Goal: Find specific page/section: Find specific page/section

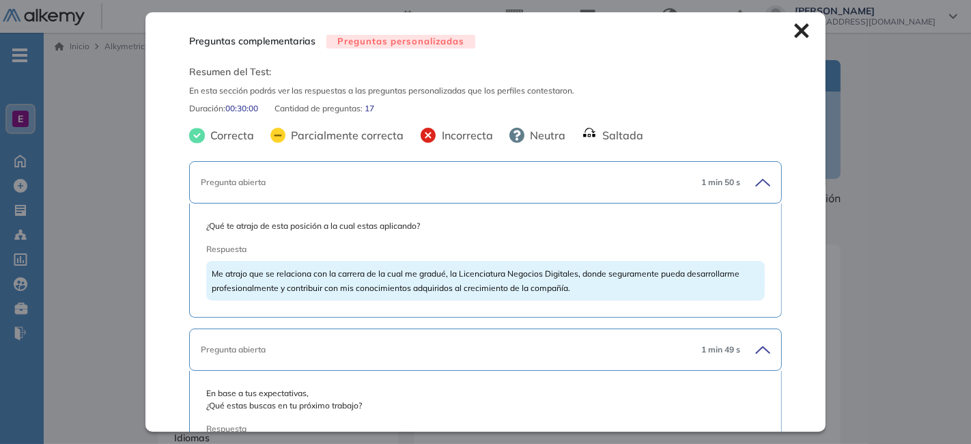
scroll to position [2063, 0]
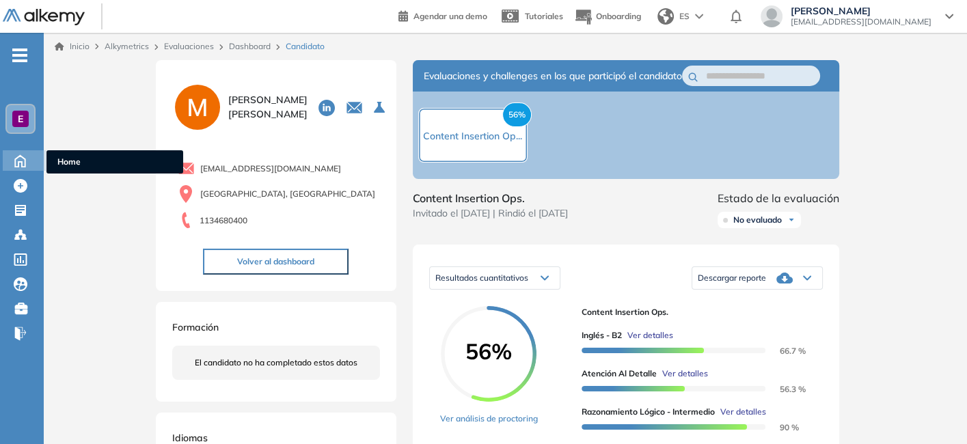
click at [19, 156] on icon at bounding box center [20, 160] width 24 height 16
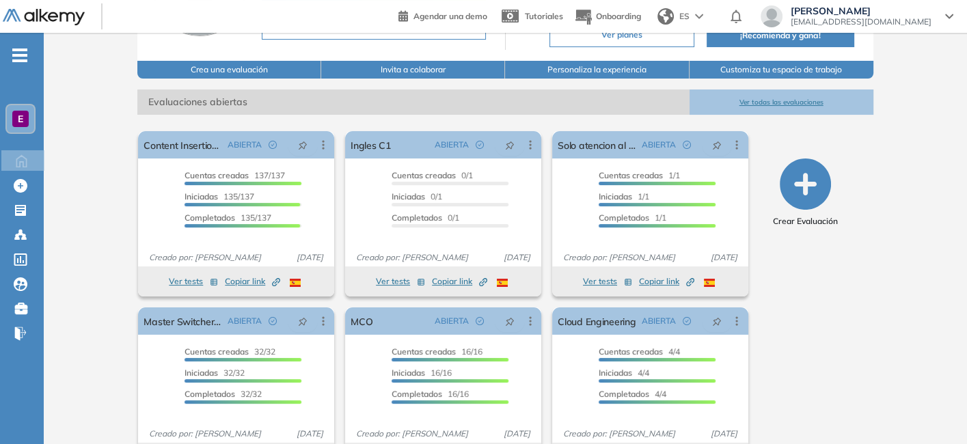
scroll to position [191, 0]
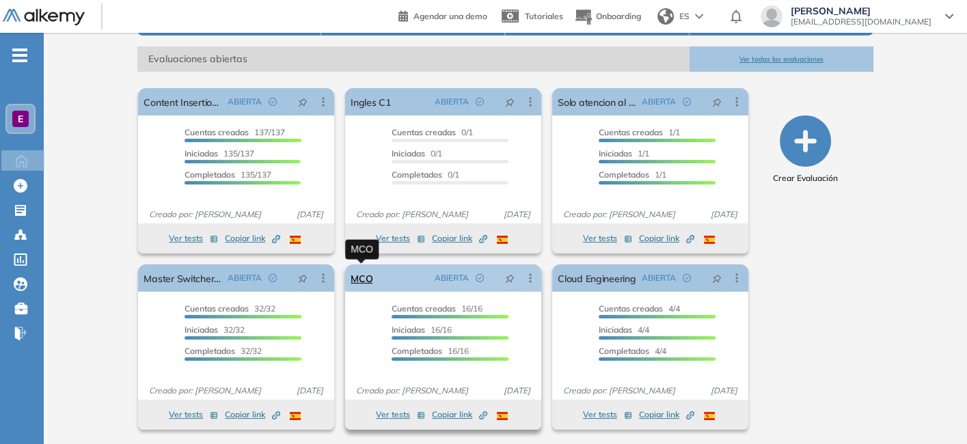
click at [365, 282] on link "MCO" at bounding box center [361, 277] width 22 height 27
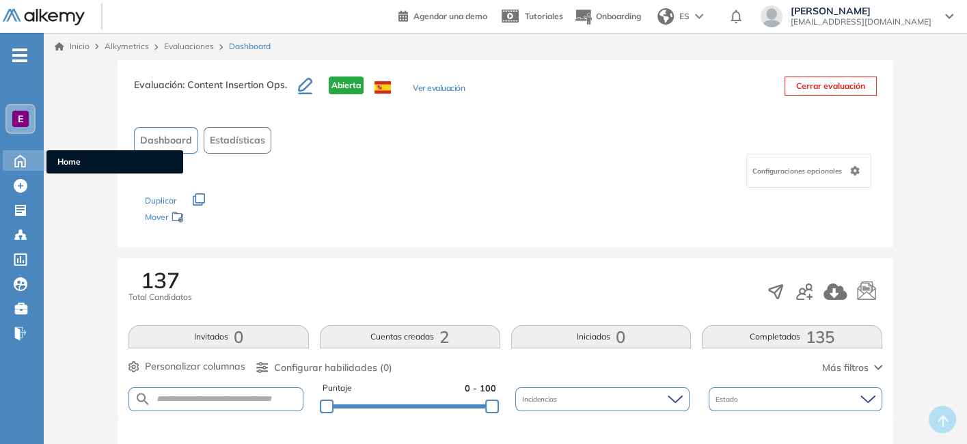
click at [19, 167] on icon at bounding box center [20, 160] width 24 height 16
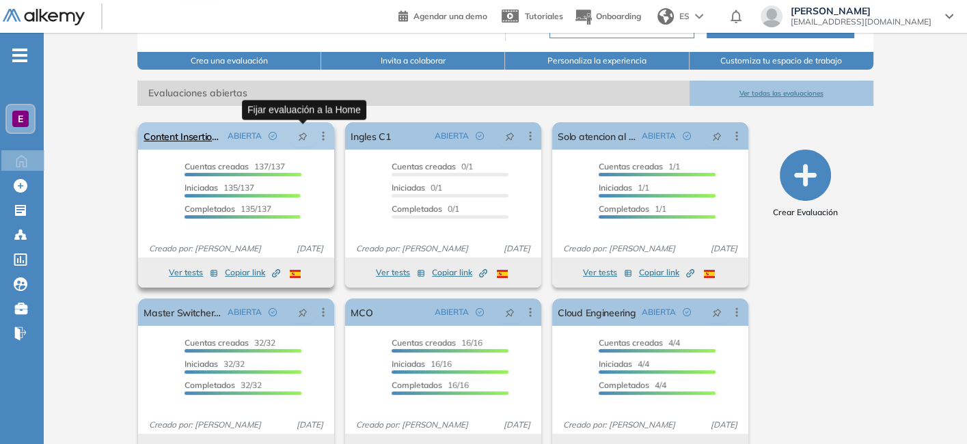
scroll to position [156, 0]
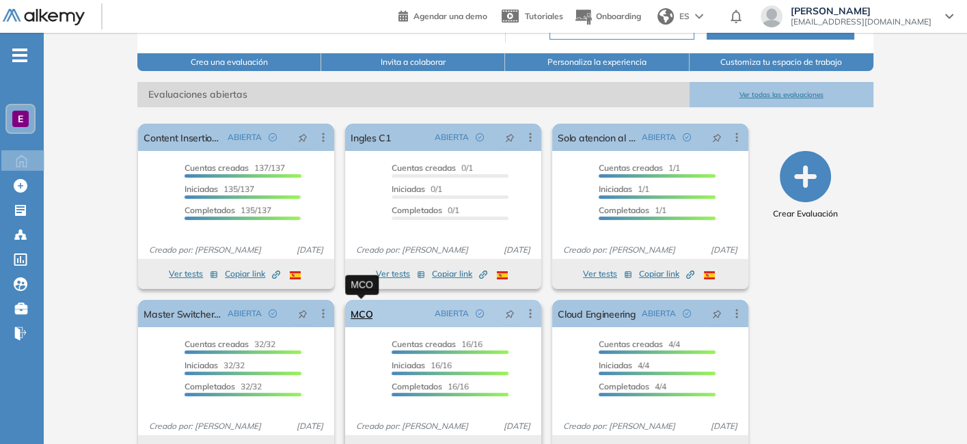
click at [365, 311] on link "MCO" at bounding box center [361, 313] width 22 height 27
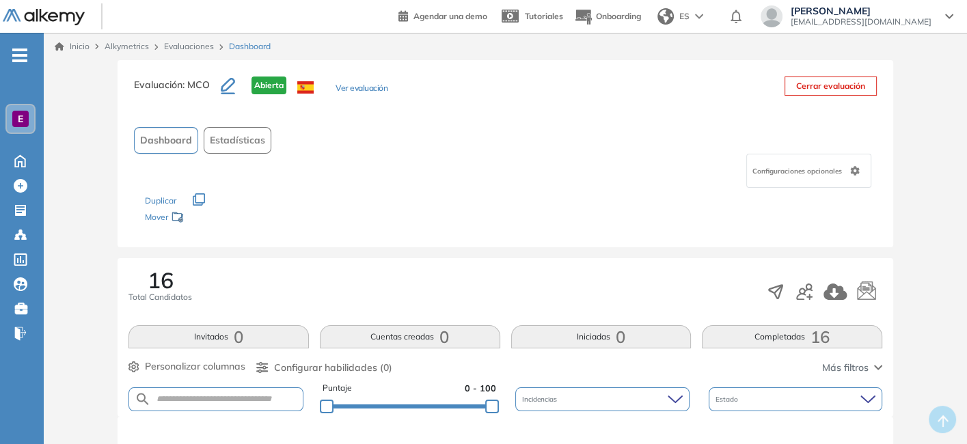
click at [186, 46] on link "Evaluaciones" at bounding box center [189, 46] width 50 height 10
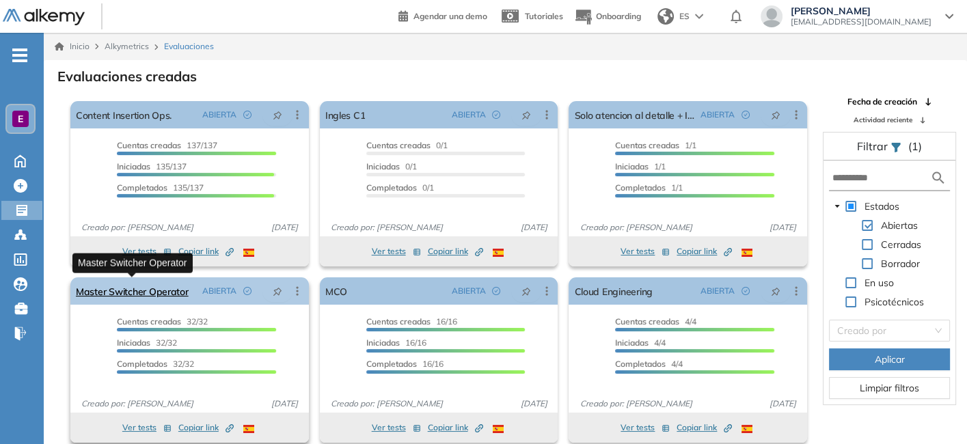
click at [143, 286] on link "Master Switcher Operator" at bounding box center [132, 290] width 113 height 27
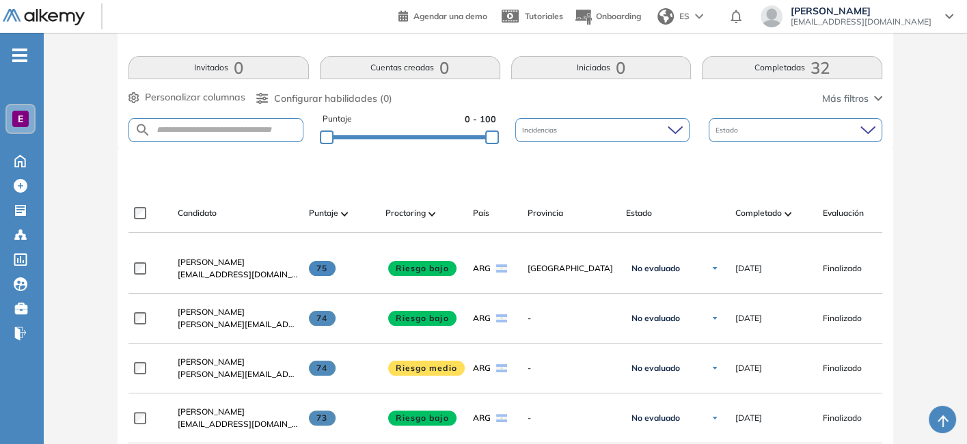
scroll to position [268, 0]
